Goal: Task Accomplishment & Management: Use online tool/utility

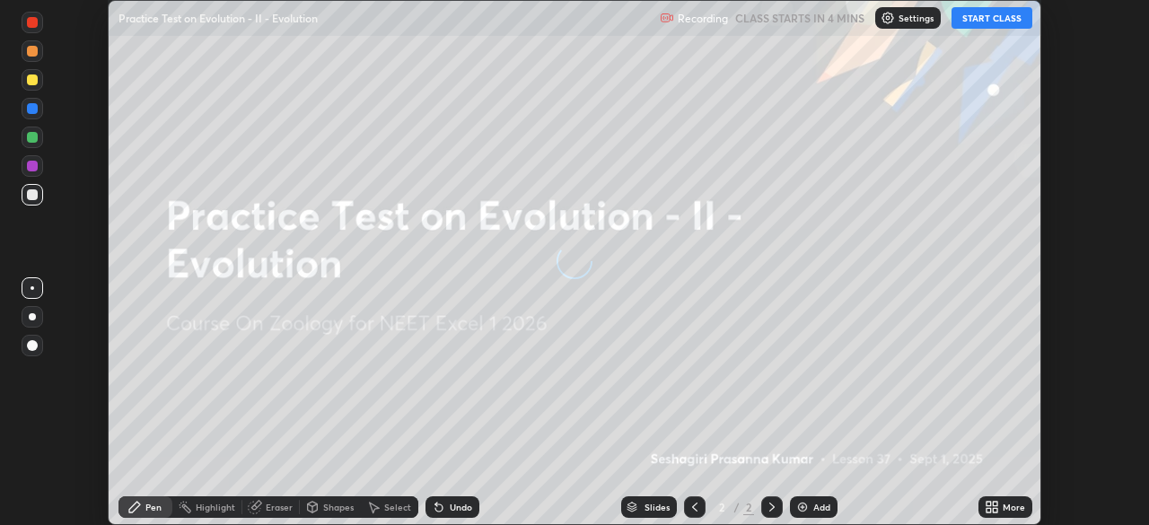
scroll to position [525, 1149]
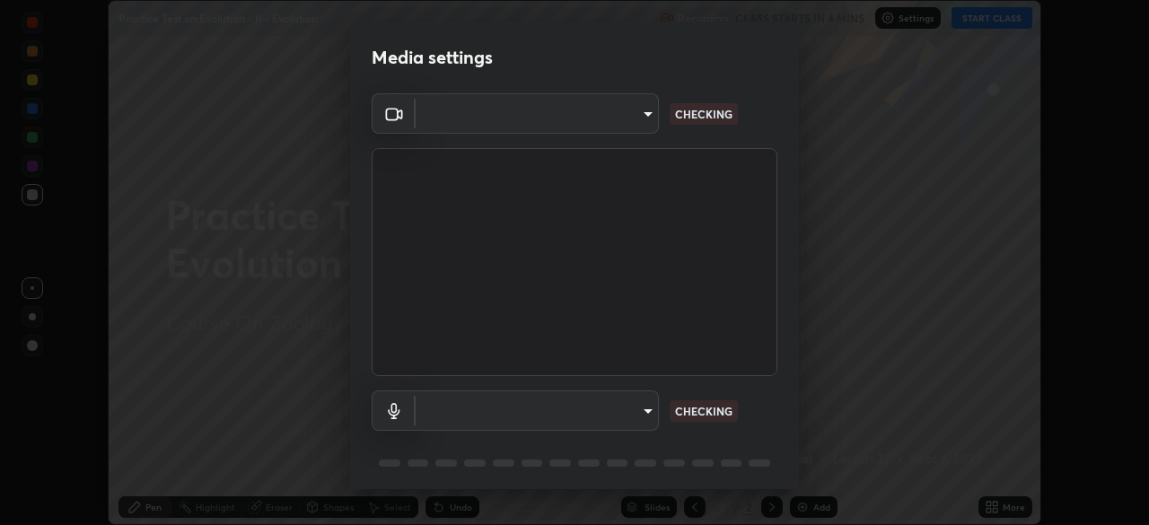
type input "0acba3b956650a6650c5664b97f3b396654fc9691dbf7dca78d34d57b57889b9"
click at [617, 409] on body "Erase all Practice Test on Evolution - II - Evolution Recording CLASS STARTS IN…" at bounding box center [574, 262] width 1149 height 525
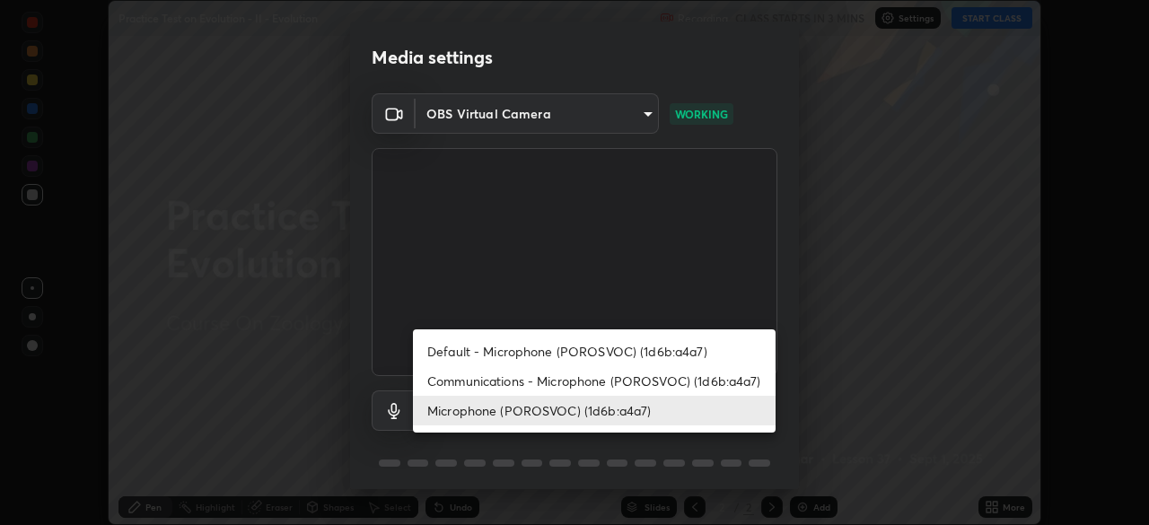
click at [530, 379] on li "Communications - Microphone (POROSVOC) (1d6b:a4a7)" at bounding box center [594, 381] width 363 height 30
type input "communications"
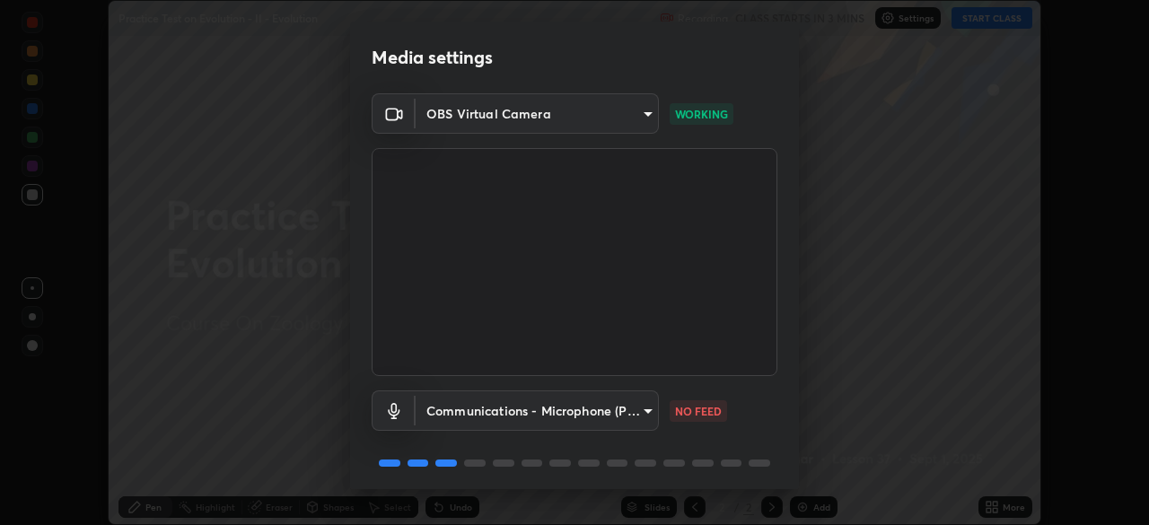
scroll to position [64, 0]
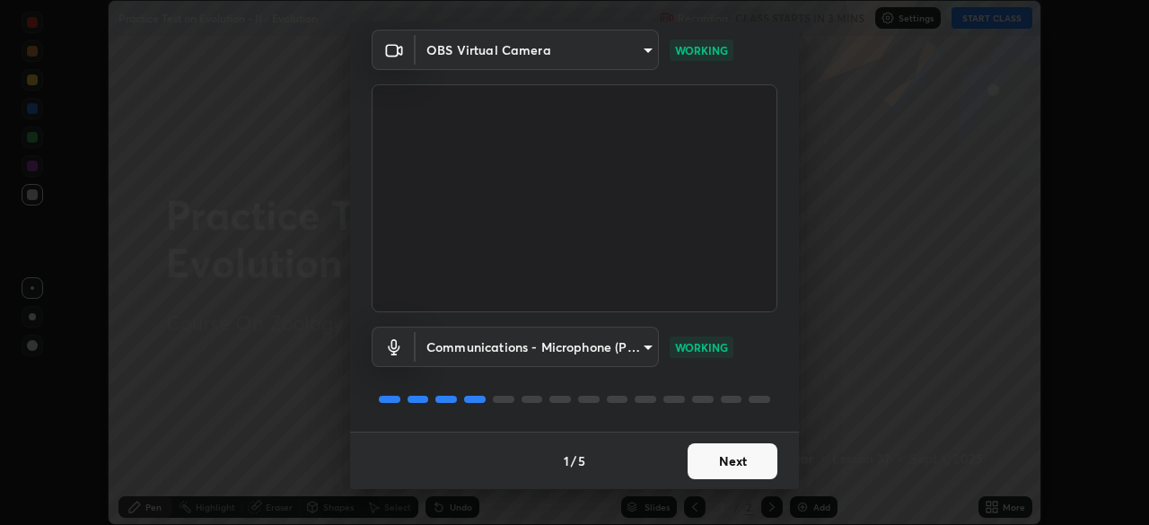
click at [719, 462] on button "Next" at bounding box center [733, 462] width 90 height 36
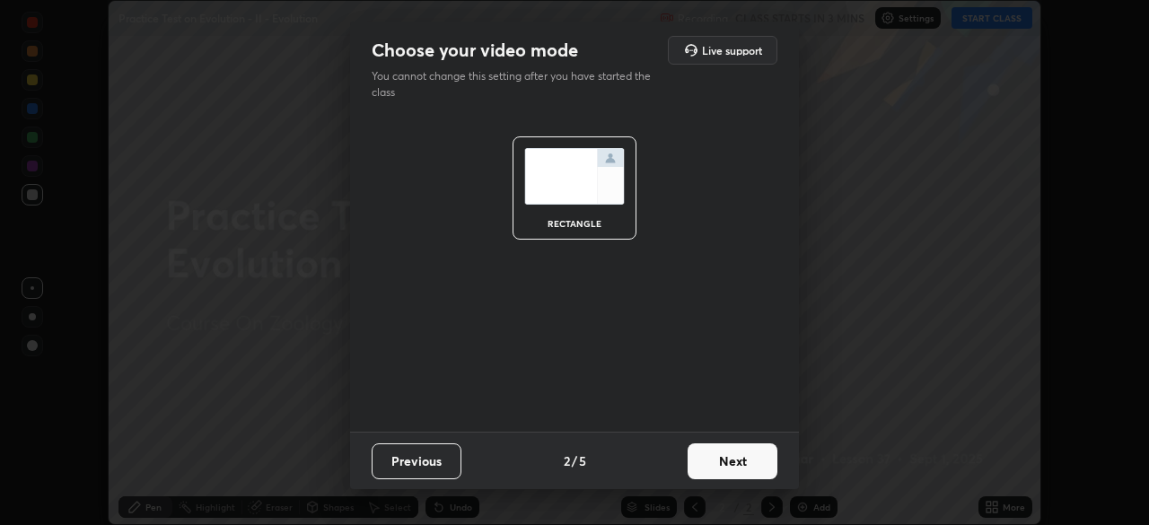
scroll to position [0, 0]
click at [726, 461] on button "Next" at bounding box center [733, 462] width 90 height 36
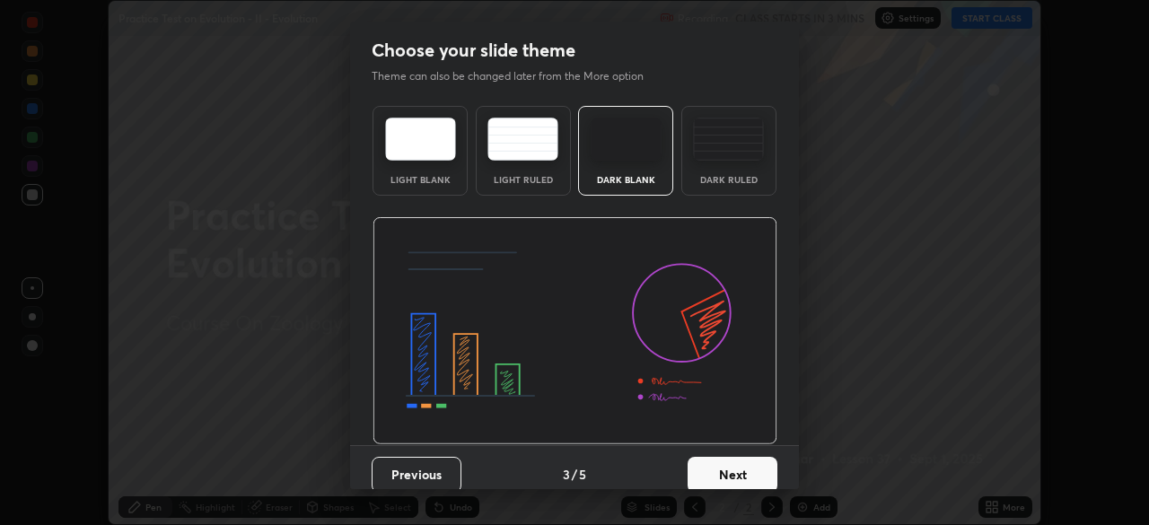
click at [731, 467] on button "Next" at bounding box center [733, 475] width 90 height 36
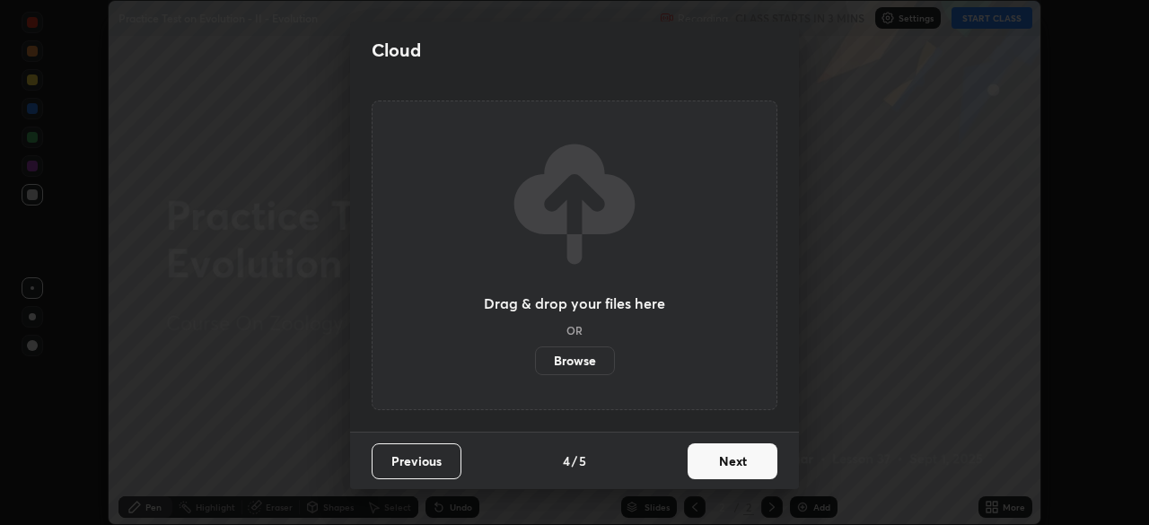
click at [721, 465] on button "Next" at bounding box center [733, 462] width 90 height 36
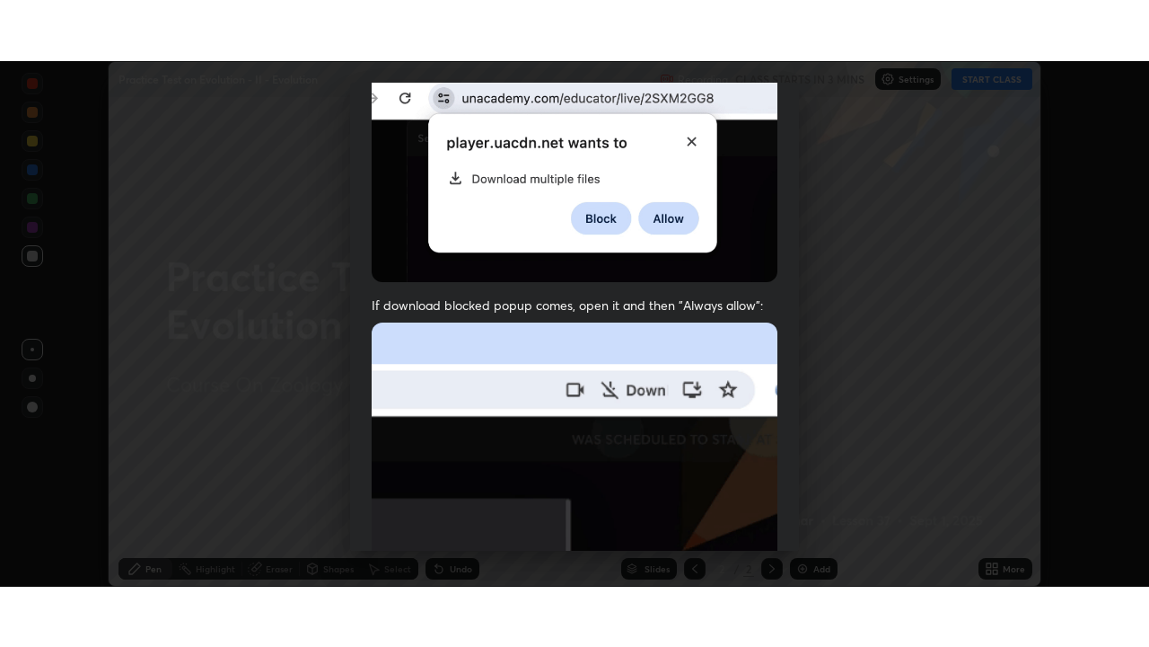
scroll to position [430, 0]
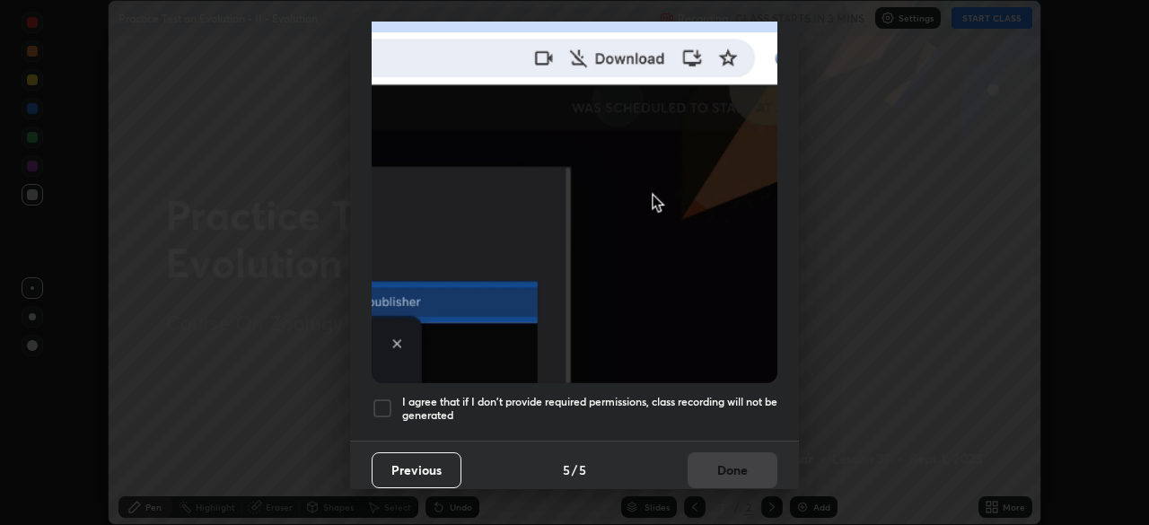
click at [708, 395] on h5 "I agree that if I don't provide required permissions, class recording will not …" at bounding box center [589, 409] width 375 height 28
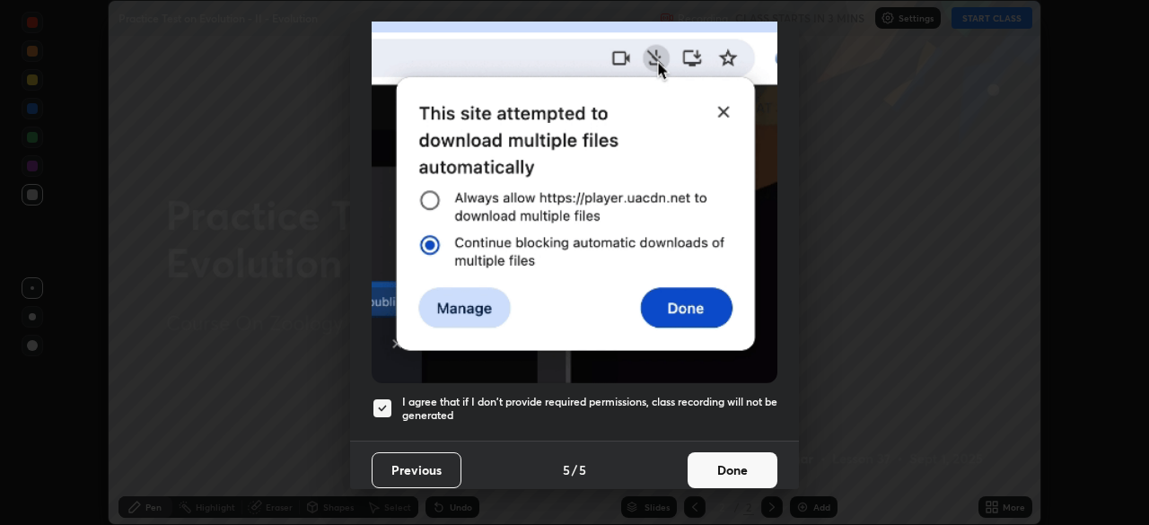
click at [736, 457] on button "Done" at bounding box center [733, 471] width 90 height 36
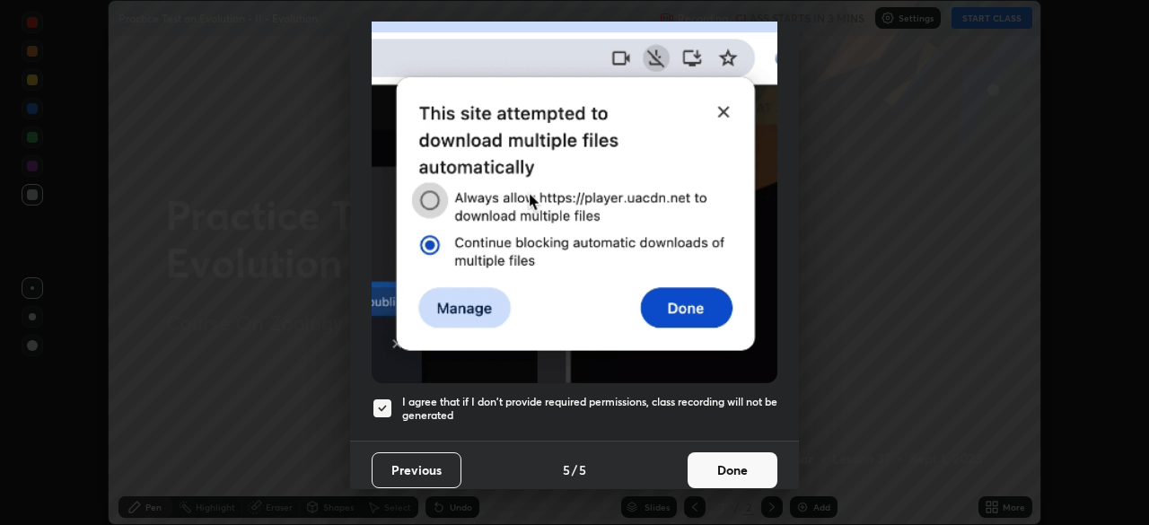
click at [737, 383] on img at bounding box center [575, 187] width 406 height 392
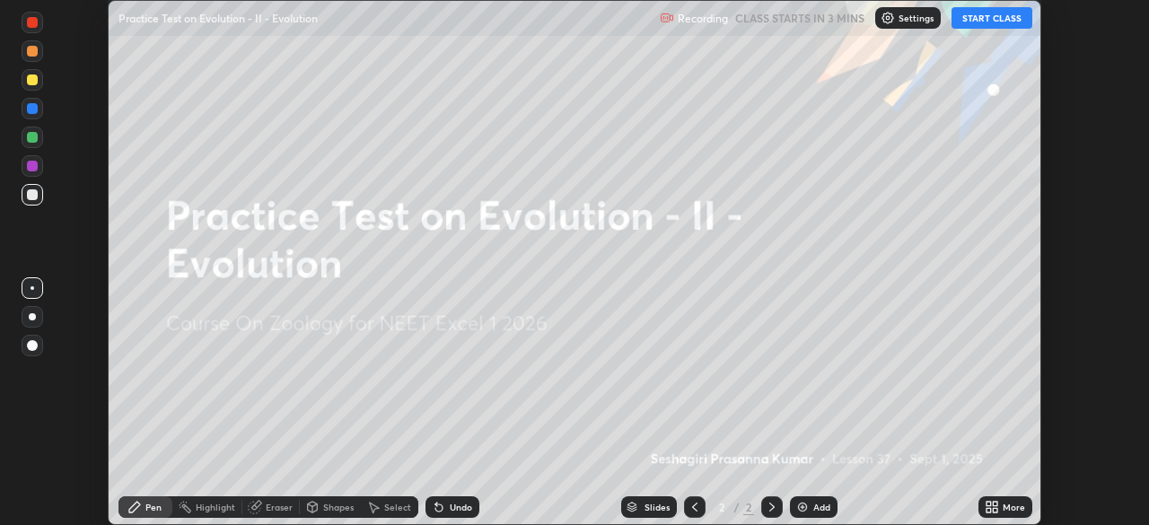
click at [991, 22] on button "START CLASS" at bounding box center [992, 18] width 81 height 22
click at [1003, 506] on div "More" at bounding box center [1014, 507] width 22 height 9
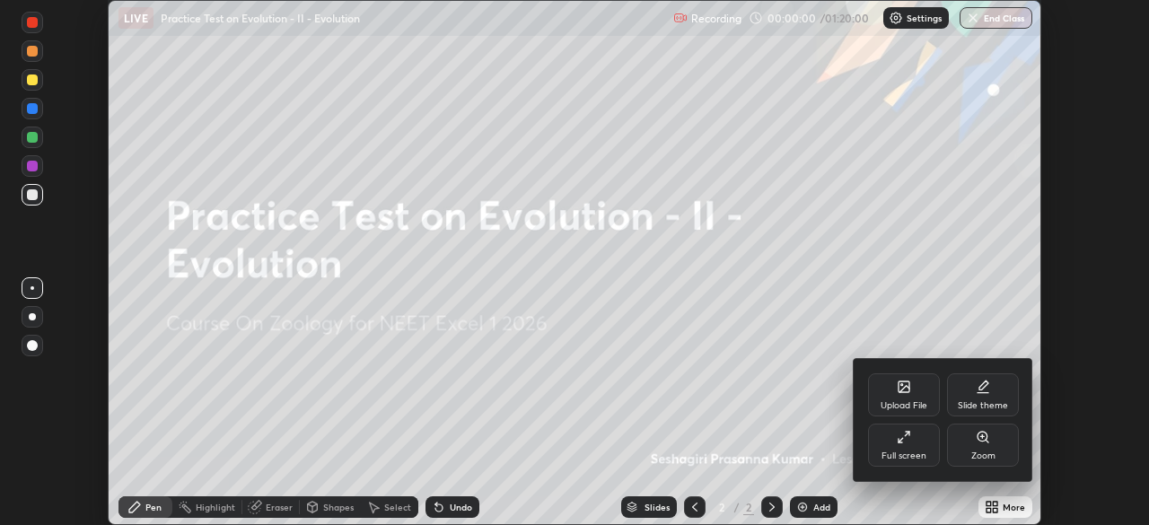
click at [908, 452] on div "Full screen" at bounding box center [904, 456] width 45 height 9
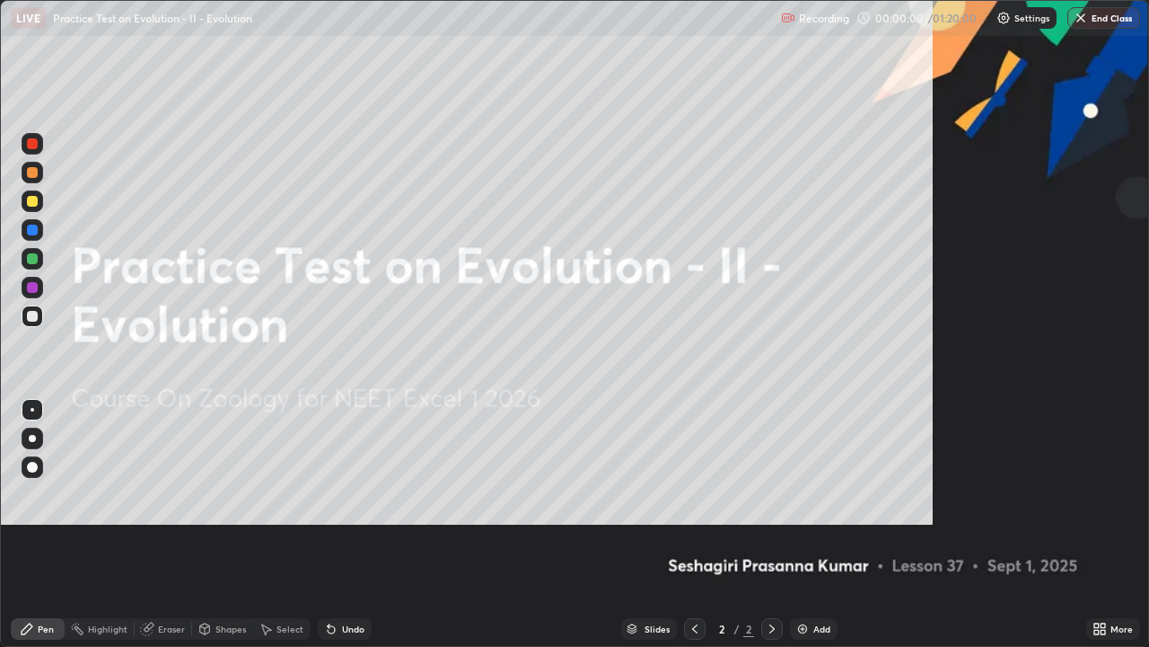
scroll to position [647, 1149]
